Goal: Information Seeking & Learning: Learn about a topic

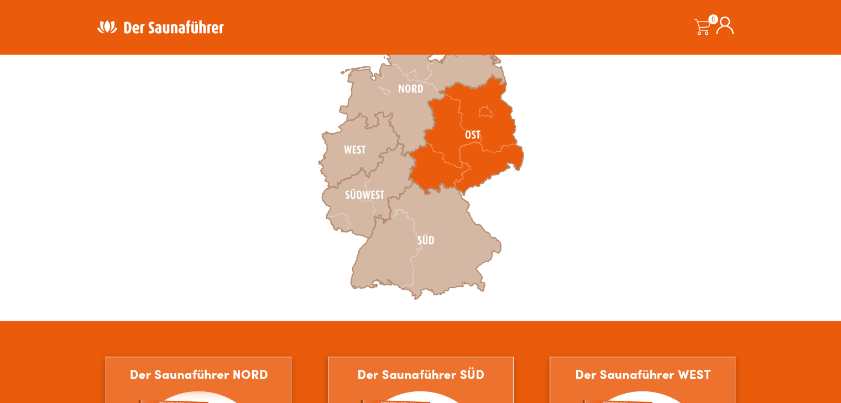
click at [469, 154] on icon at bounding box center [465, 135] width 115 height 121
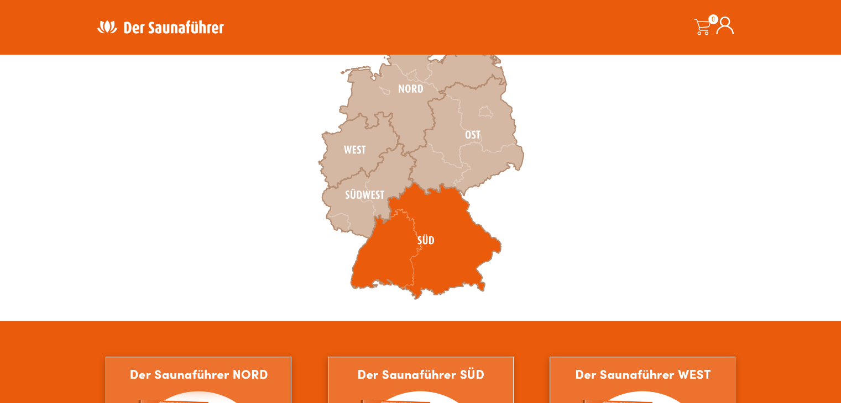
click at [425, 260] on icon at bounding box center [425, 240] width 150 height 117
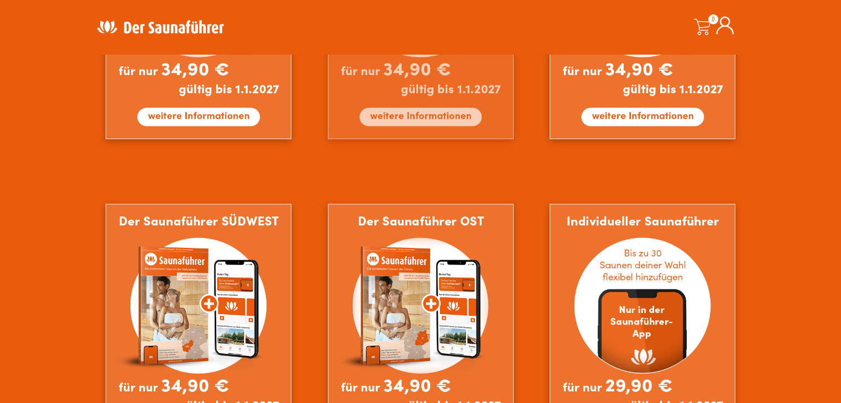
scroll to position [884, 0]
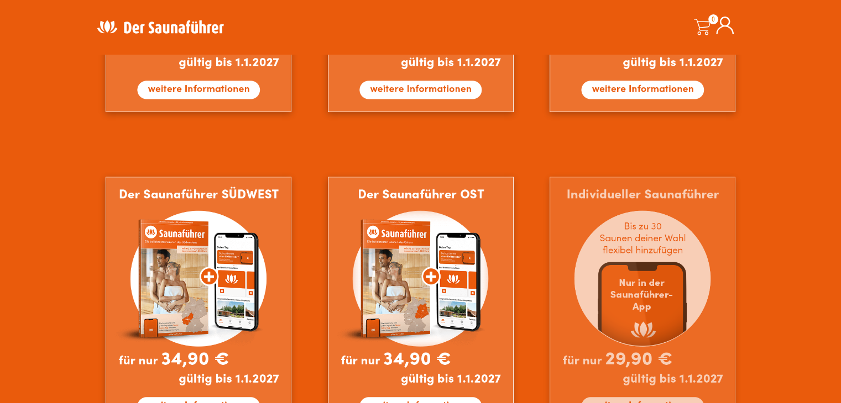
click at [677, 260] on img at bounding box center [642, 303] width 186 height 253
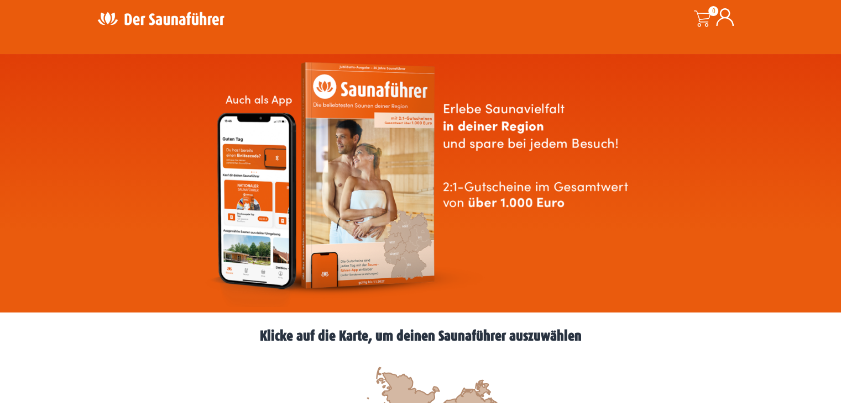
scroll to position [0, 0]
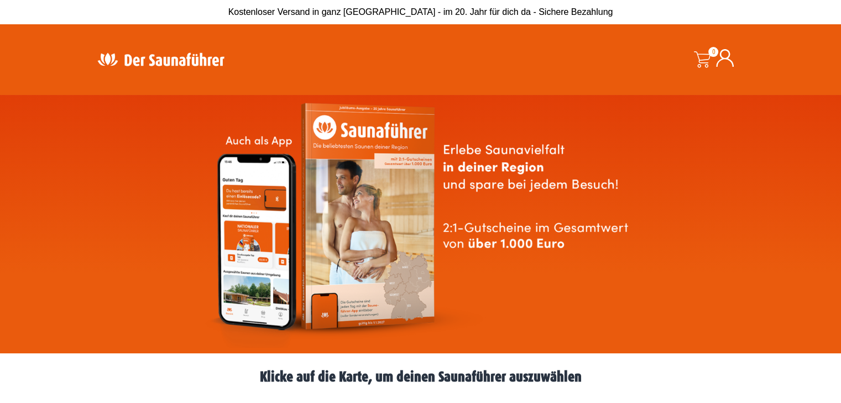
click at [133, 56] on img at bounding box center [161, 60] width 144 height 22
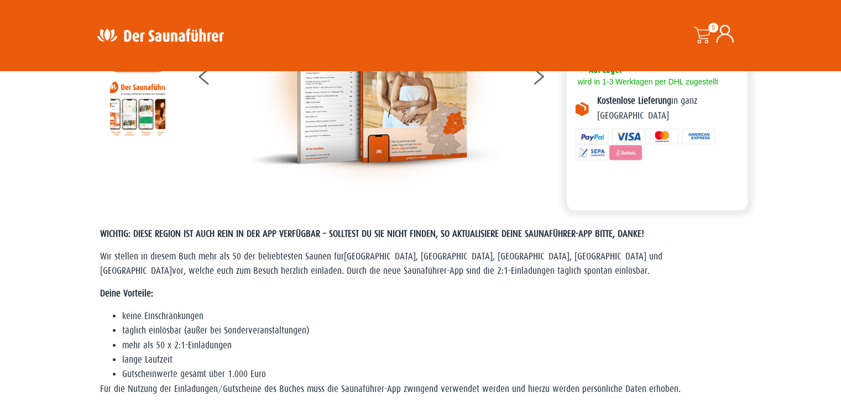
scroll to position [166, 0]
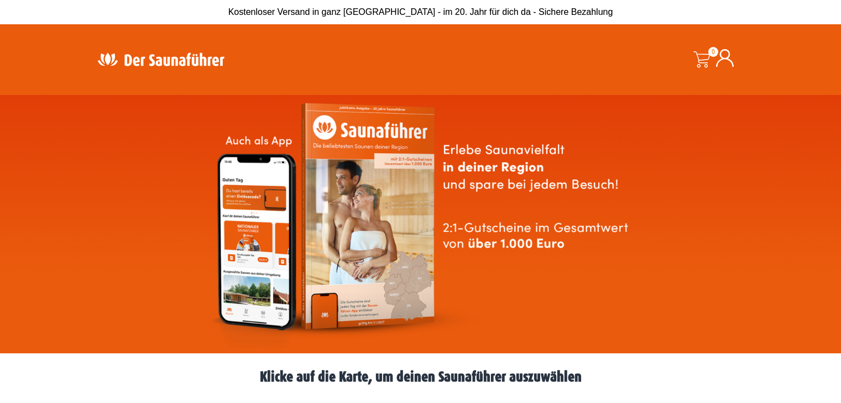
click at [109, 55] on img at bounding box center [161, 60] width 144 height 22
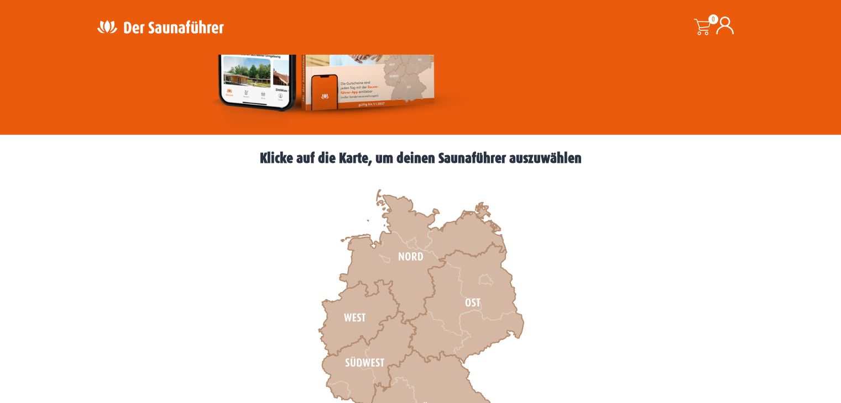
scroll to position [221, 0]
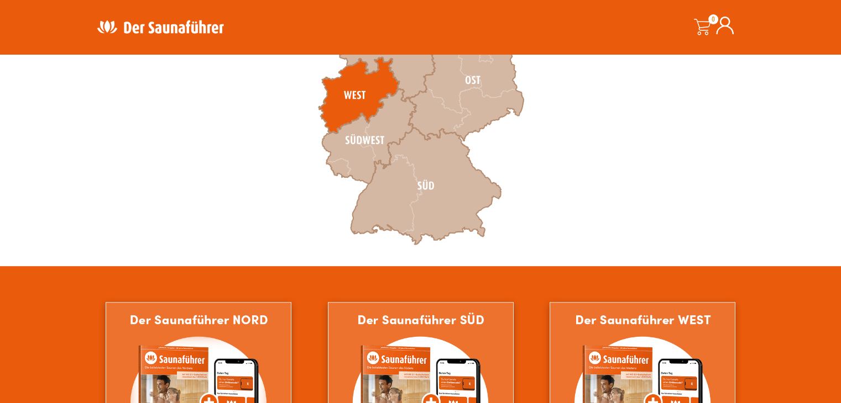
scroll to position [442, 0]
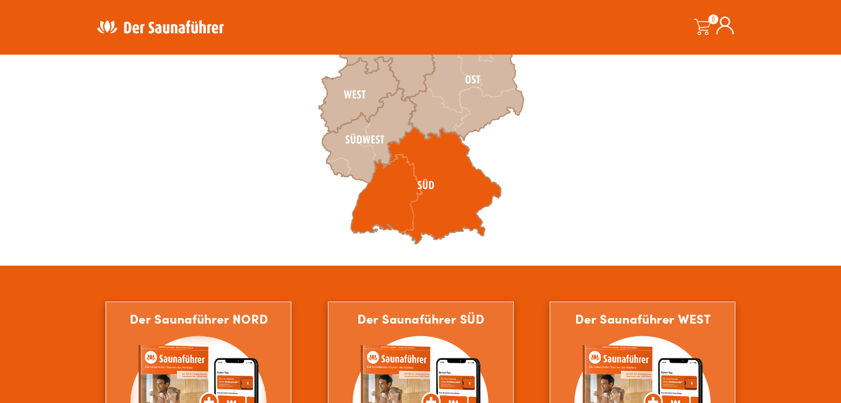
click at [399, 204] on icon at bounding box center [425, 185] width 150 height 117
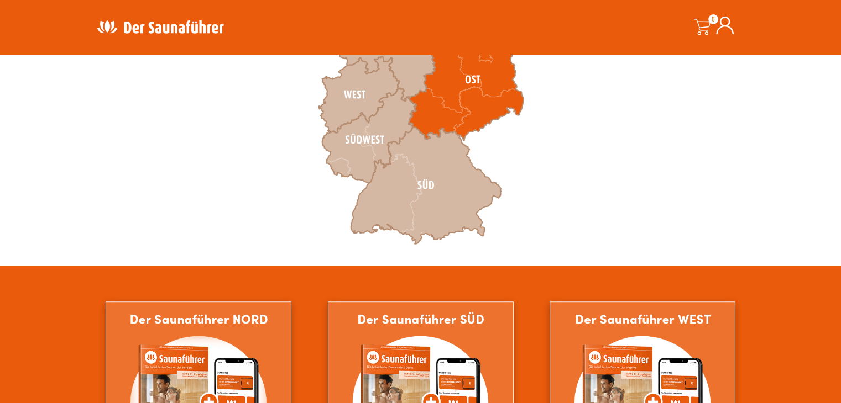
click at [447, 107] on icon at bounding box center [465, 79] width 115 height 121
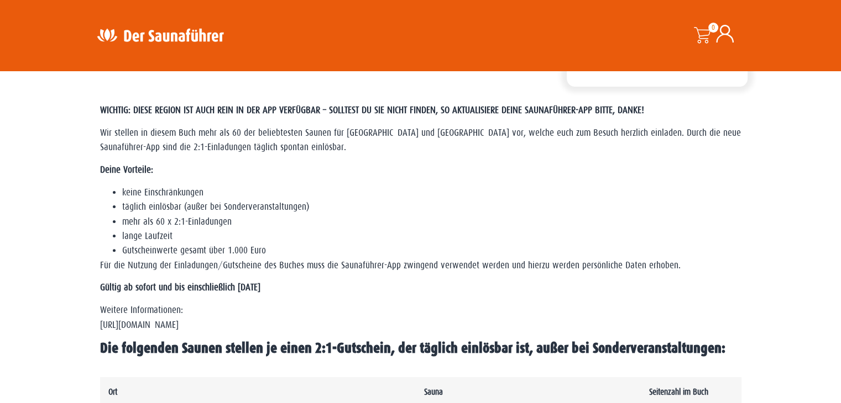
scroll to position [497, 0]
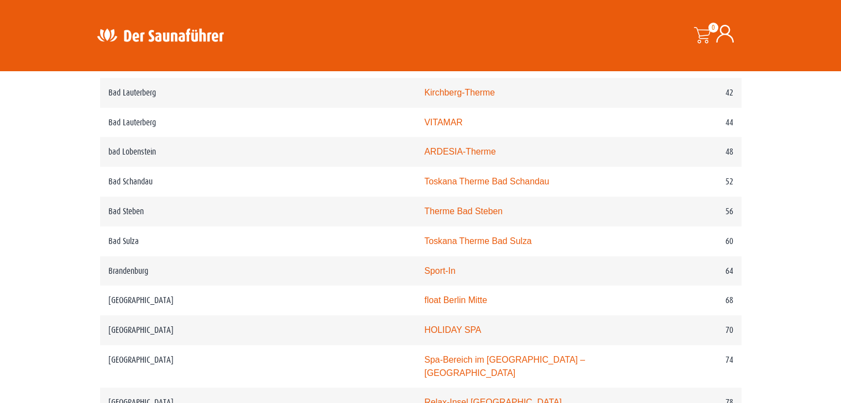
scroll to position [719, 0]
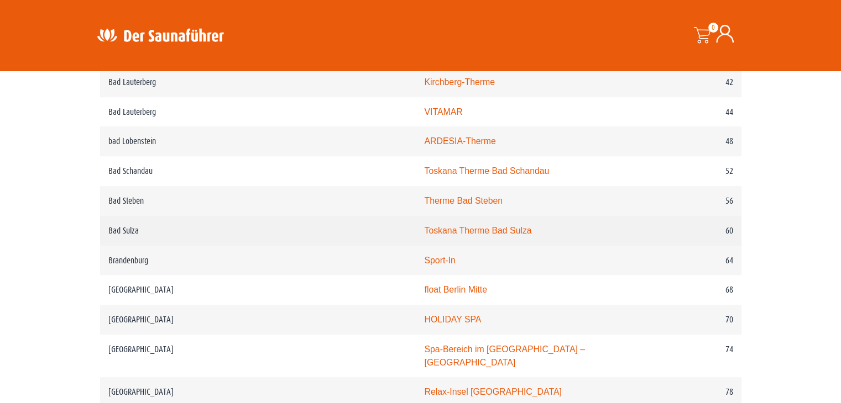
click at [424, 226] on link "Toskana Therme Bad Sulza" at bounding box center [477, 230] width 107 height 9
